Goal: Task Accomplishment & Management: Manage account settings

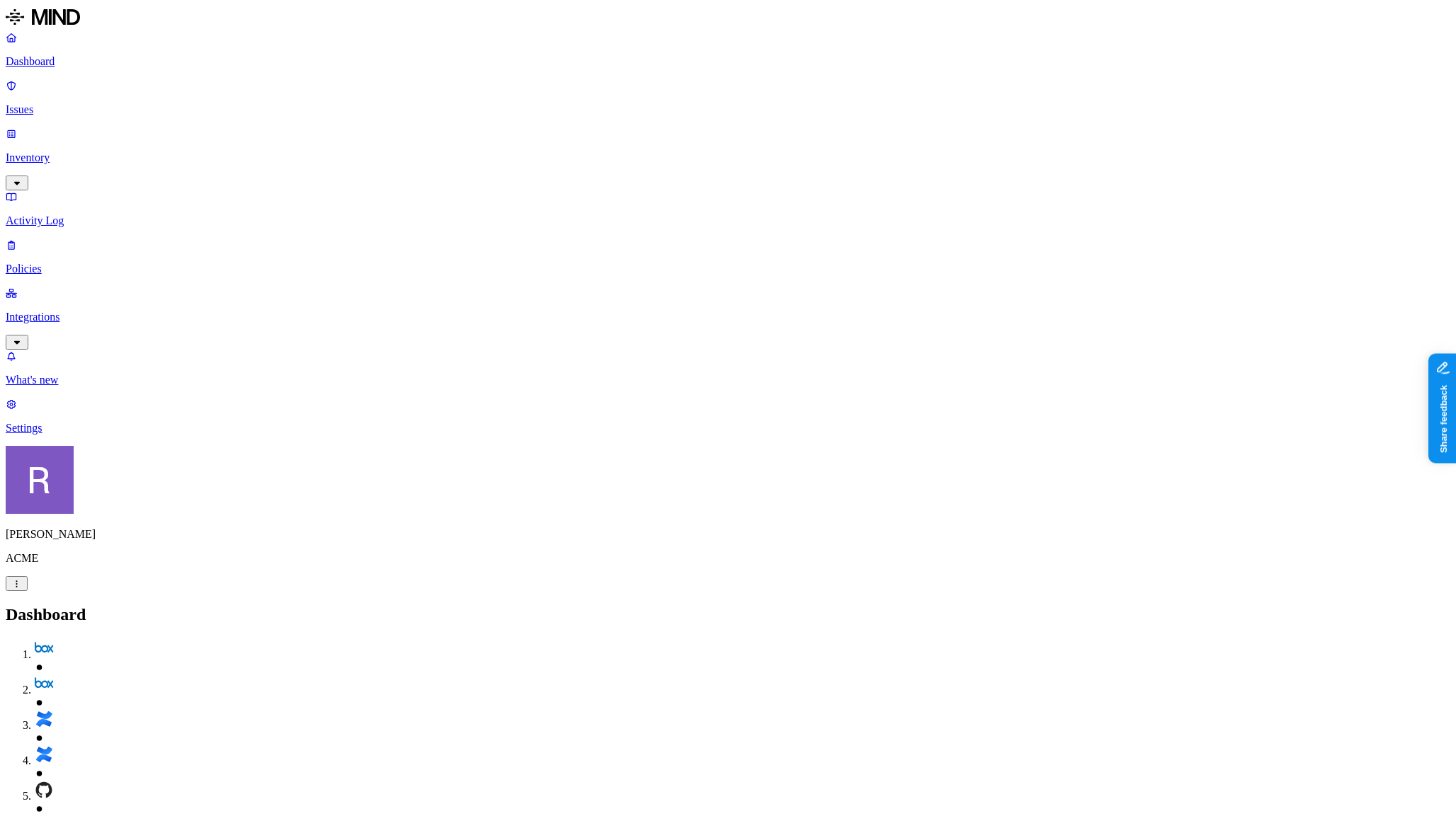
scroll to position [24, 0]
click at [83, 58] on p "Dashboard" at bounding box center [727, 61] width 1445 height 13
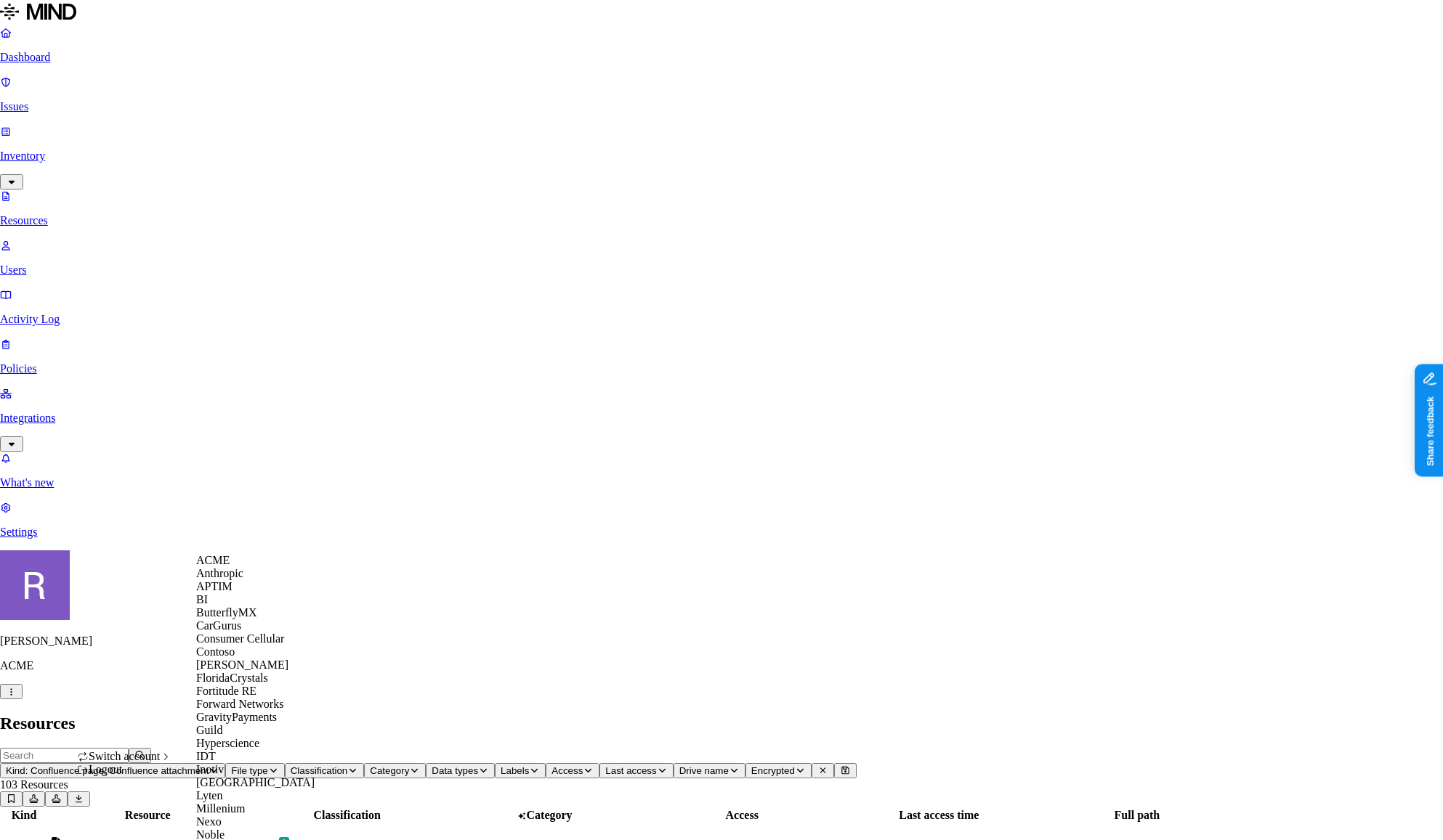
click at [144, 763] on span "Switch account" at bounding box center [124, 757] width 71 height 13
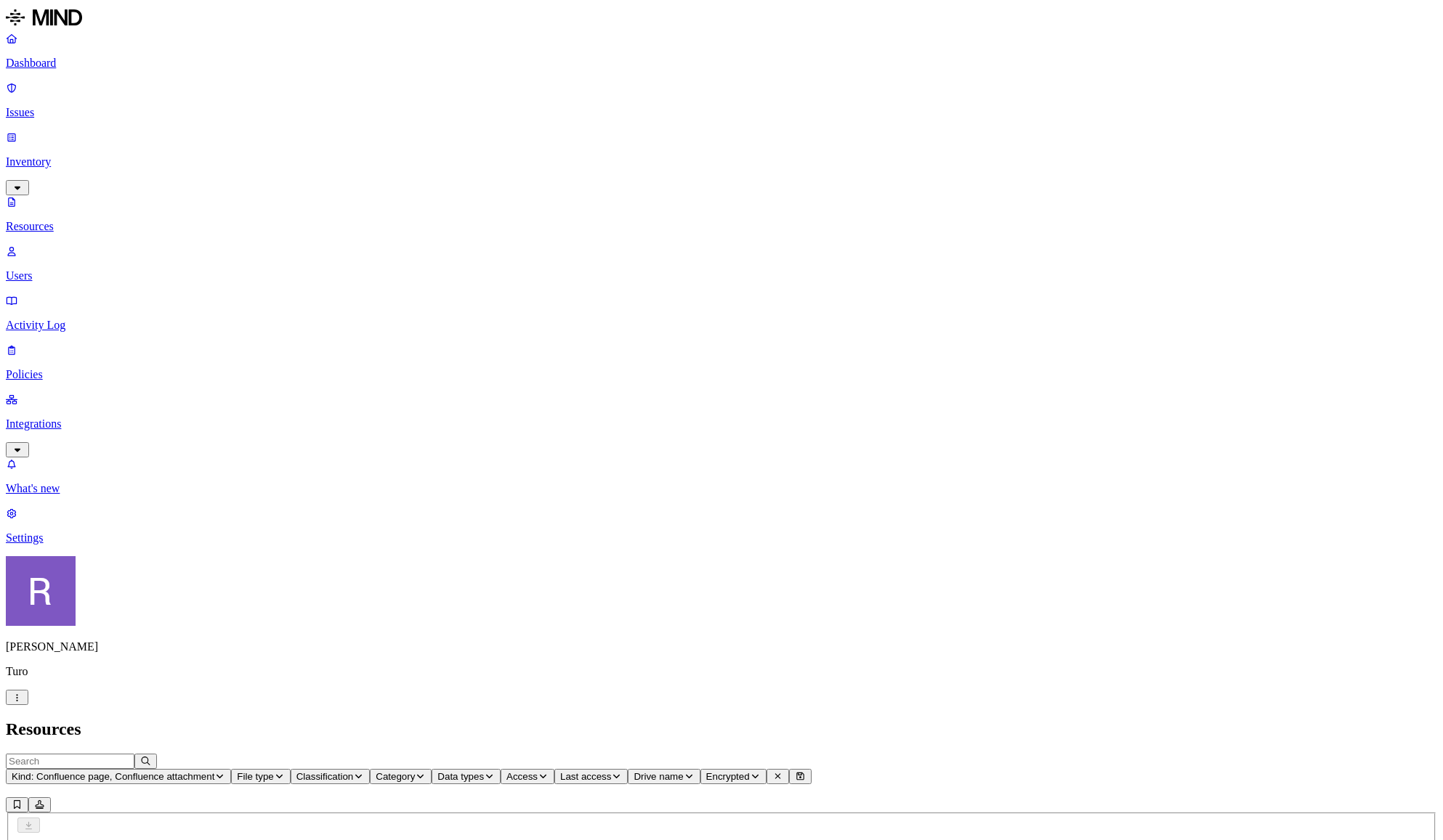
click at [71, 545] on p "Settings" at bounding box center [721, 538] width 1431 height 13
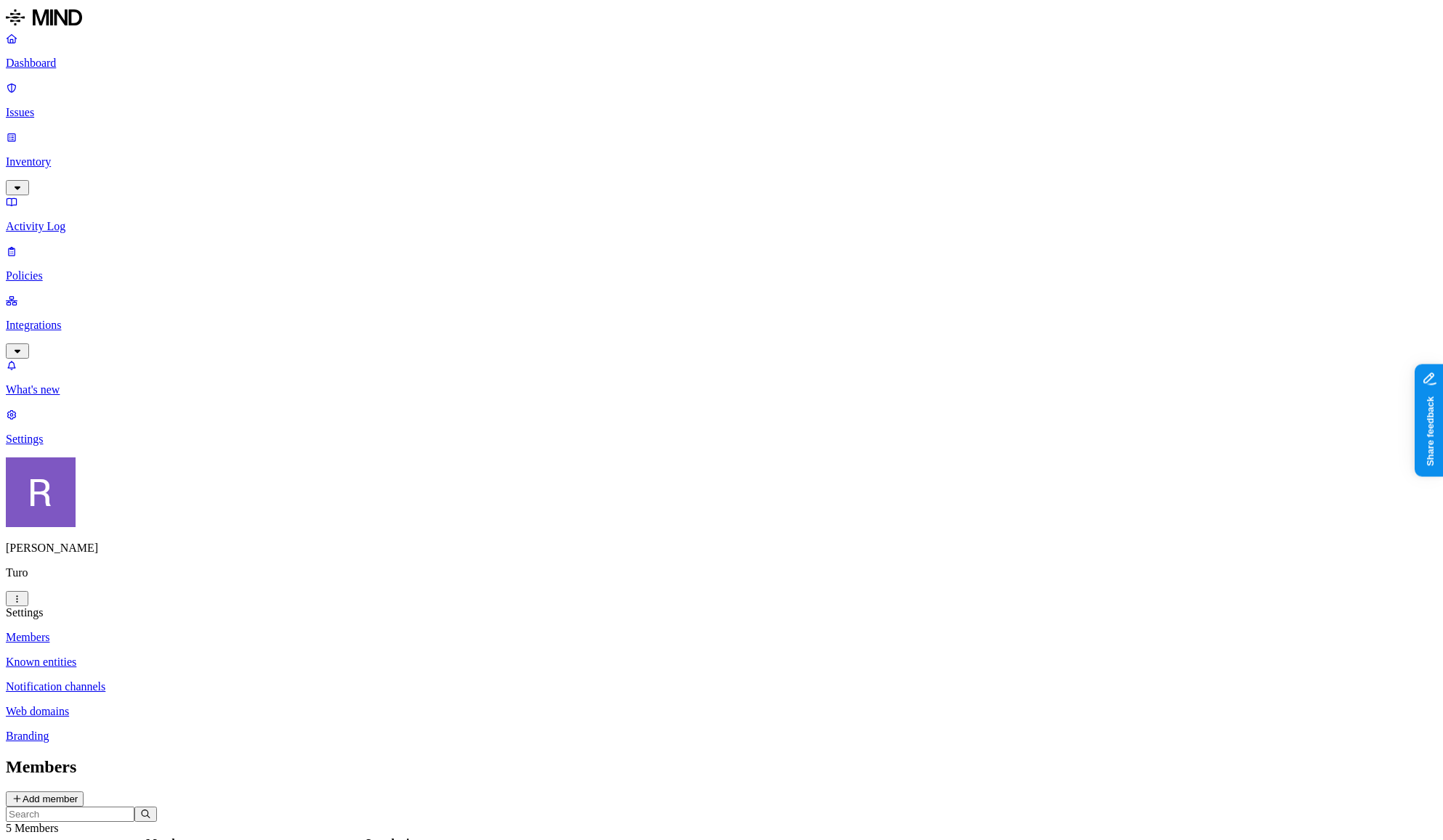
drag, startPoint x: 428, startPoint y: 298, endPoint x: 494, endPoint y: 372, distance: 99.2
